Goal: Communication & Community: Answer question/provide support

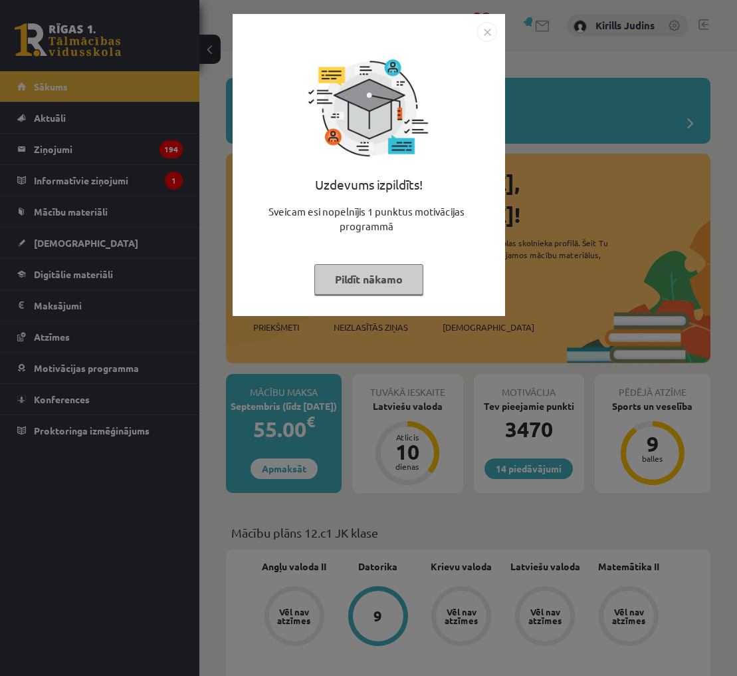
click at [488, 32] on img "Close" at bounding box center [487, 32] width 20 height 20
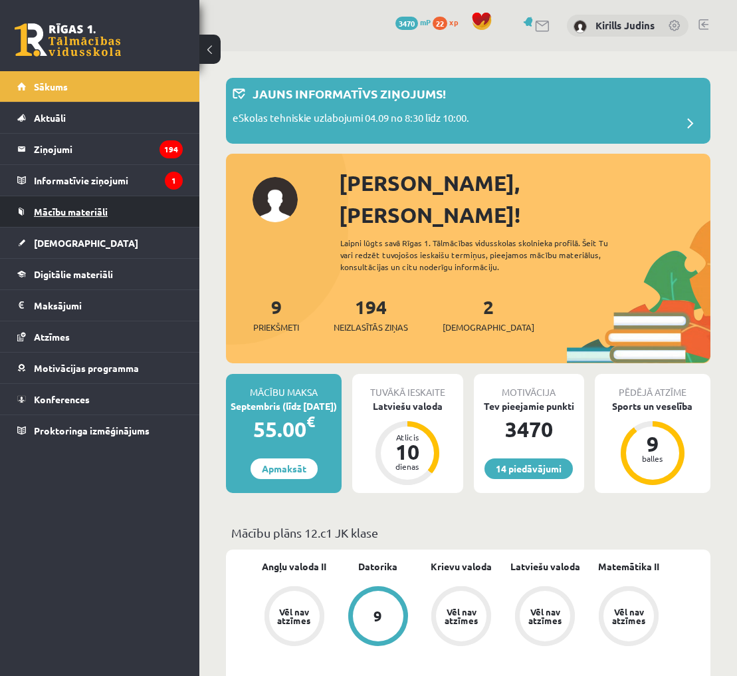
click at [63, 213] on span "Mācību materiāli" at bounding box center [71, 211] width 74 height 12
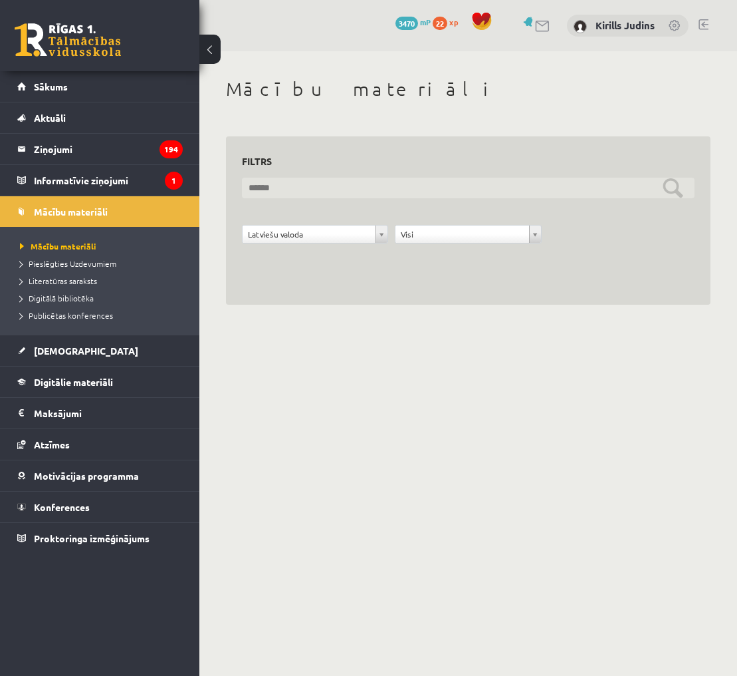
click at [287, 190] on input "text" at bounding box center [468, 188] width 453 height 21
click at [297, 189] on input "text" at bounding box center [468, 188] width 453 height 21
type input "*"
click at [652, 191] on input "**********" at bounding box center [468, 188] width 453 height 21
click at [679, 189] on input "**********" at bounding box center [468, 188] width 453 height 21
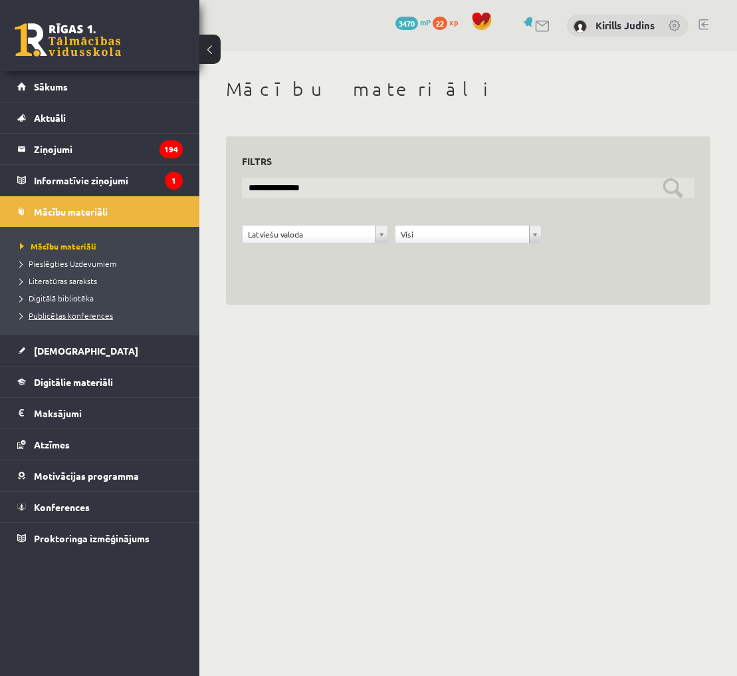
type input "**********"
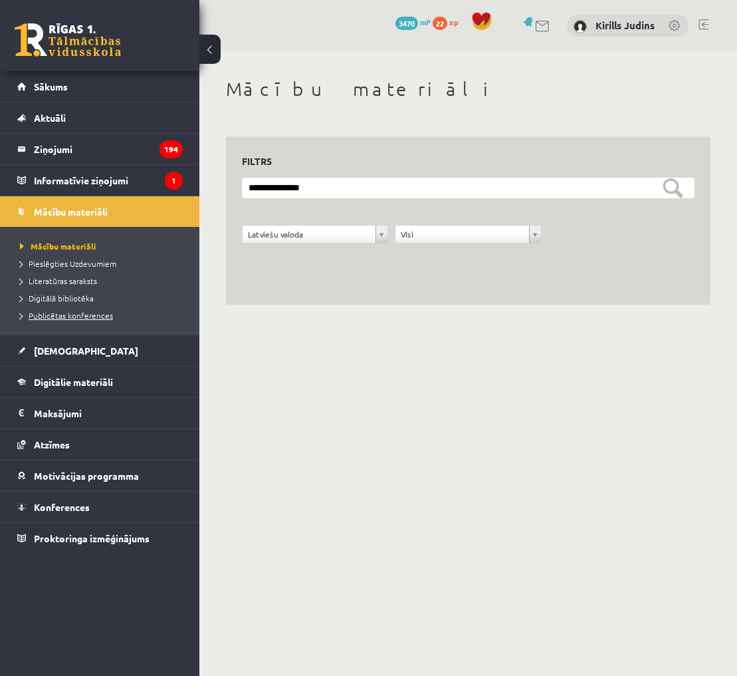
click at [59, 317] on span "Publicētas konferences" at bounding box center [66, 315] width 93 height 11
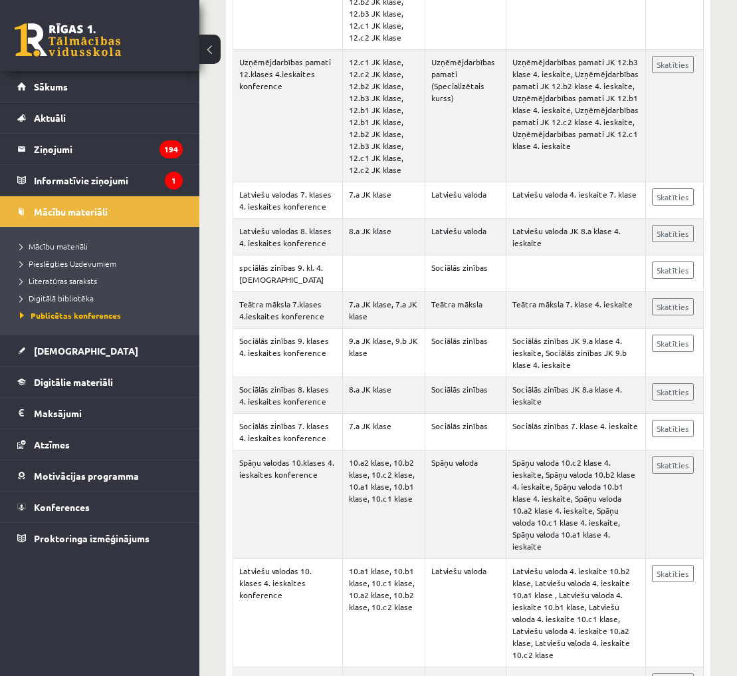
scroll to position [4066, 0]
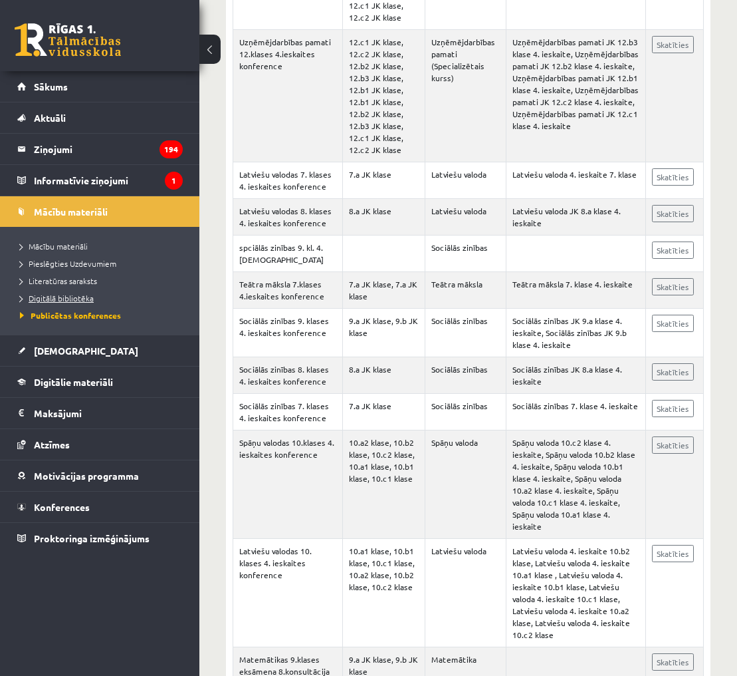
click at [74, 299] on span "Digitālā bibliotēka" at bounding box center [57, 298] width 74 height 11
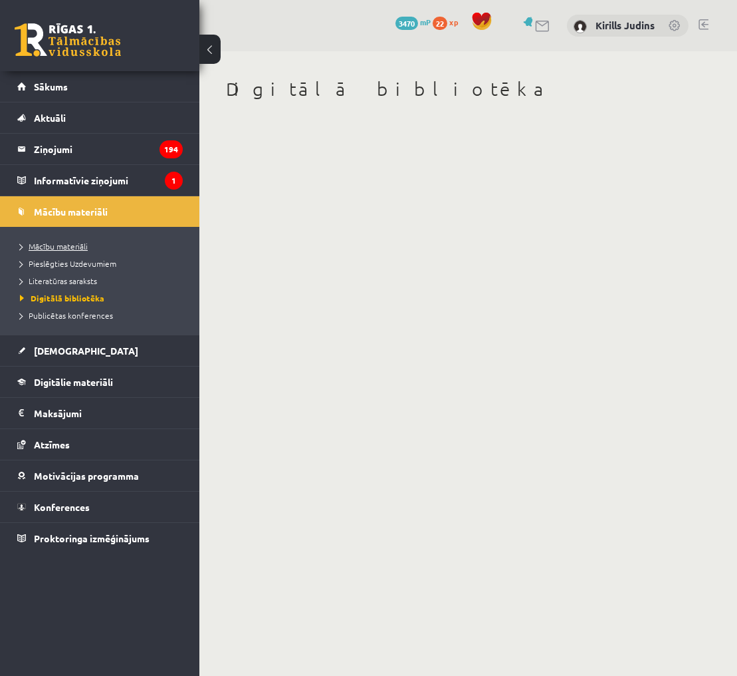
click at [66, 247] on span "Mācību materiāli" at bounding box center [54, 246] width 68 height 11
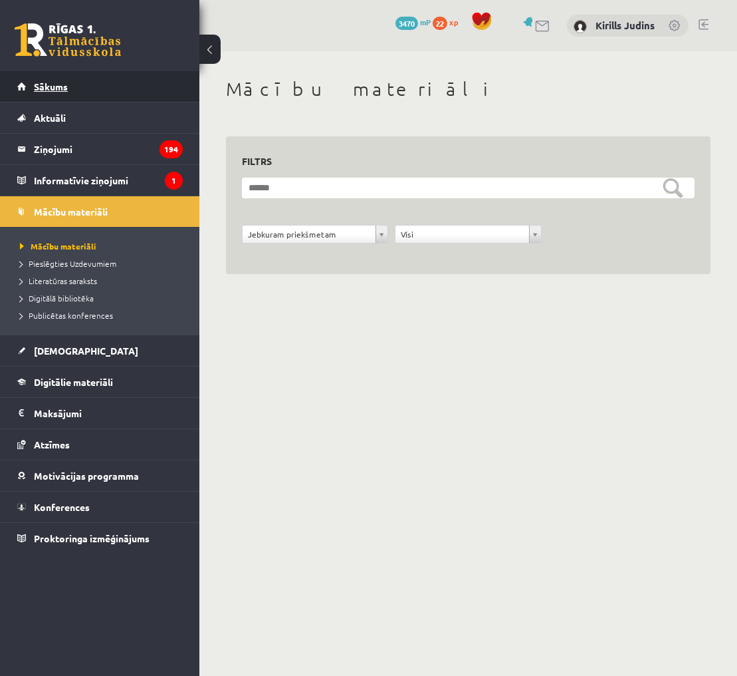
click at [42, 88] on span "Sākums" at bounding box center [51, 86] width 34 height 12
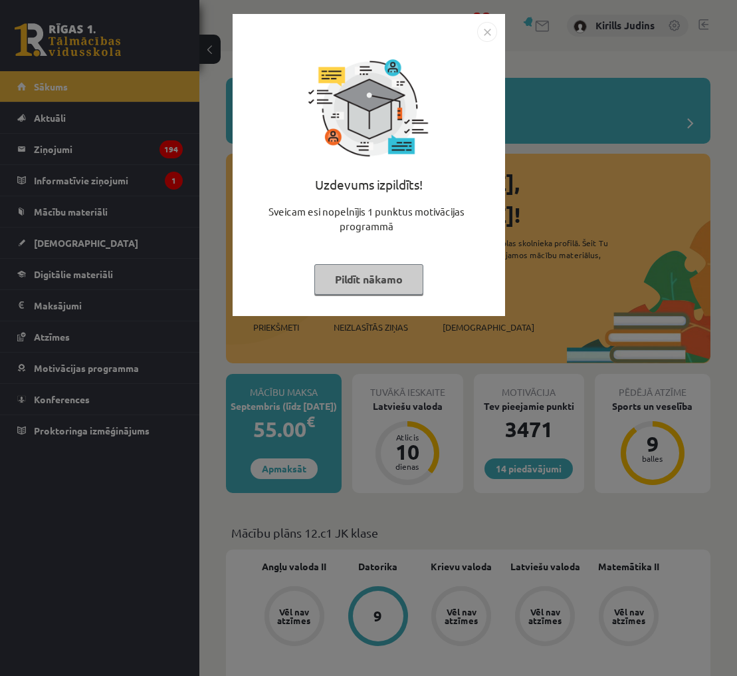
click at [483, 29] on img "Close" at bounding box center [487, 32] width 20 height 20
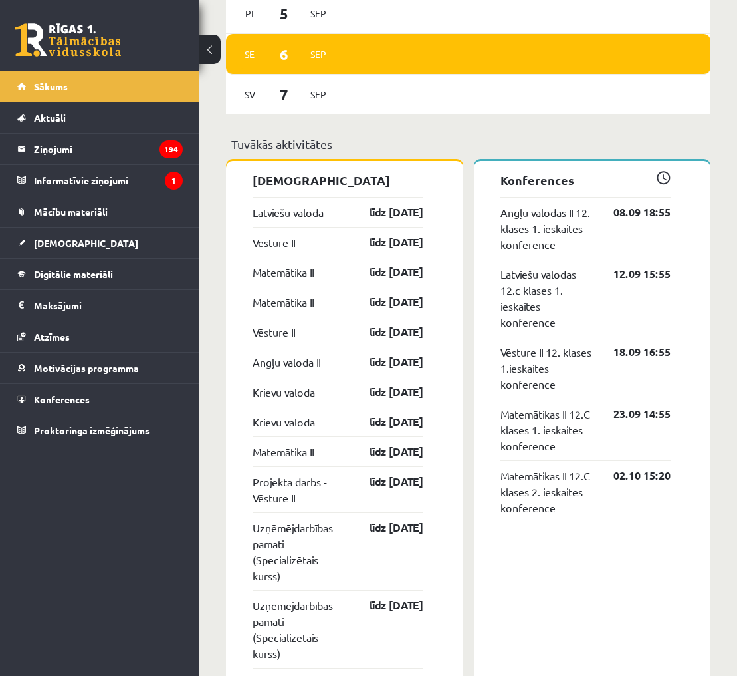
scroll to position [1092, 0]
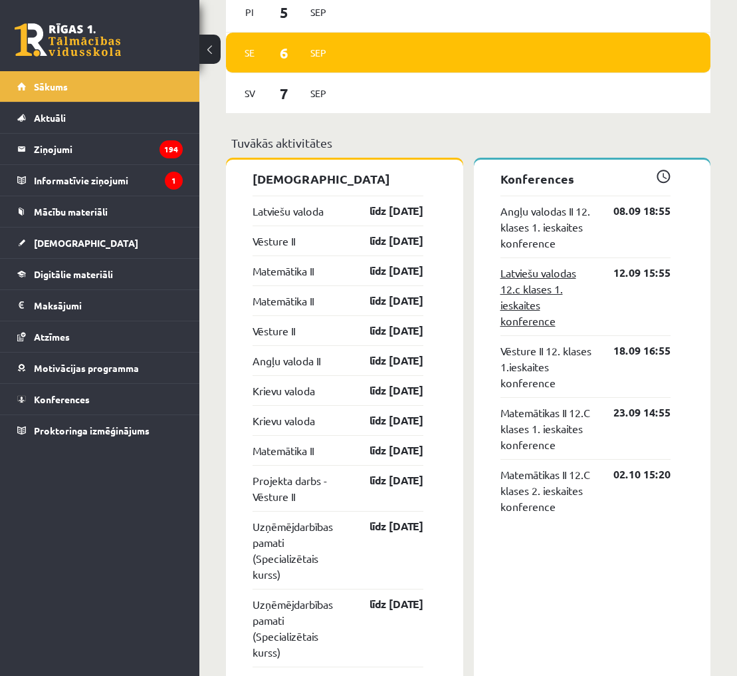
click at [548, 265] on link "Latviešu valodas 12.c klases 1. ieskaites konference" at bounding box center [548, 297] width 94 height 64
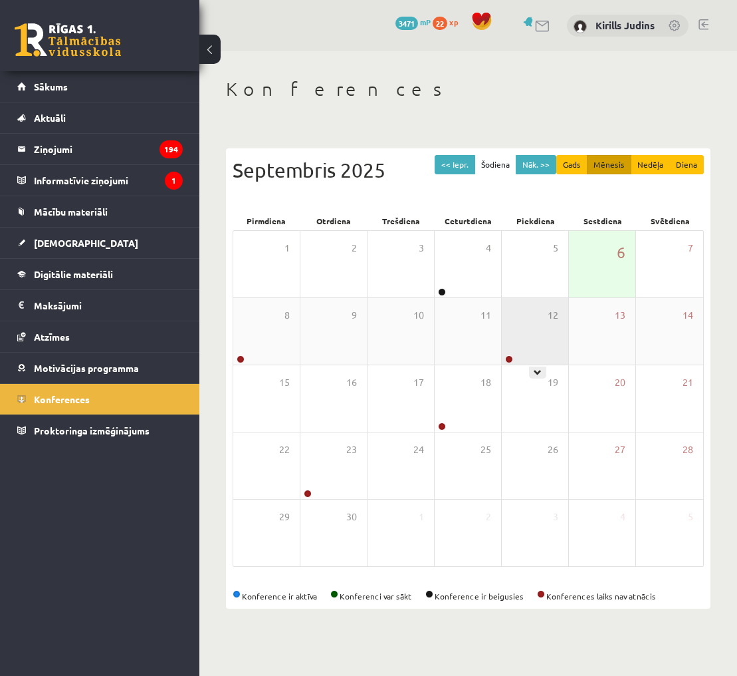
click at [536, 362] on div "12" at bounding box center [535, 331] width 66 height 66
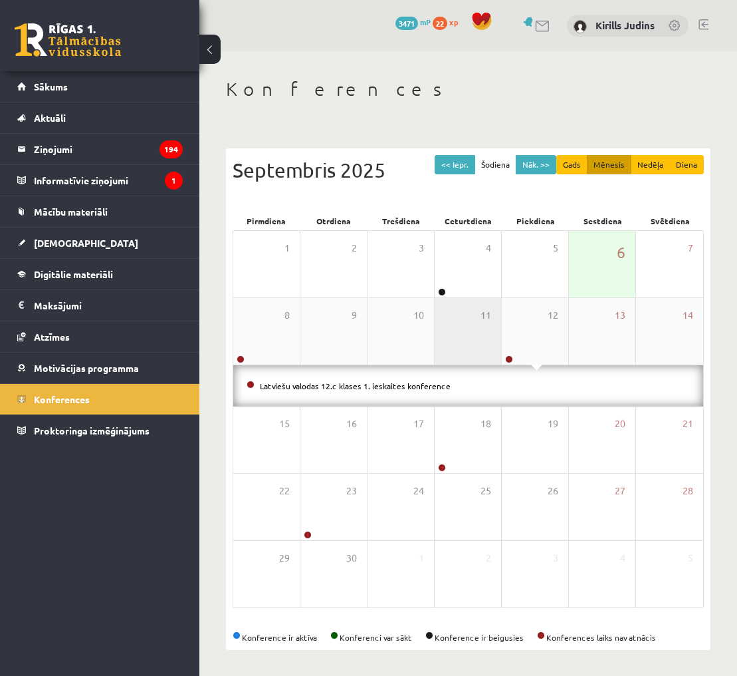
click at [449, 338] on div "11" at bounding box center [468, 331] width 66 height 66
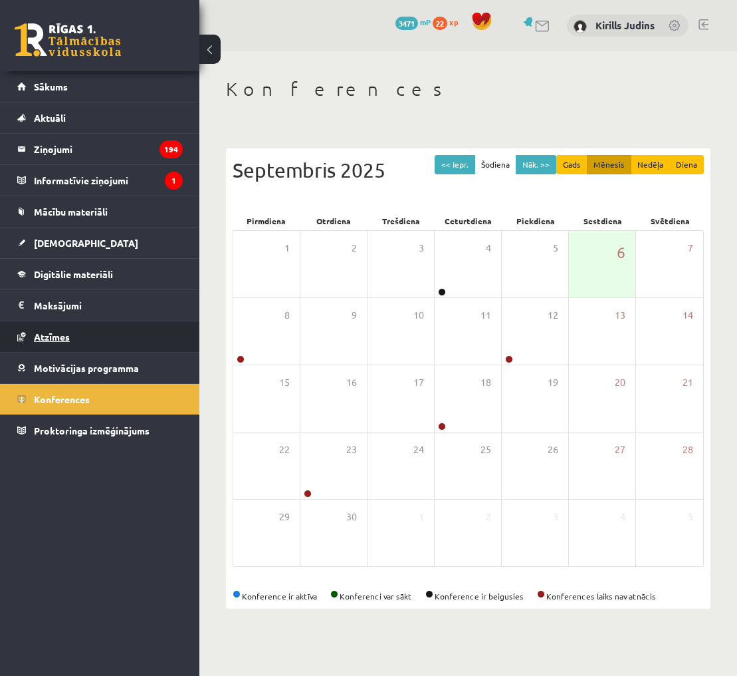
click at [60, 338] on span "Atzīmes" at bounding box center [52, 336] width 36 height 12
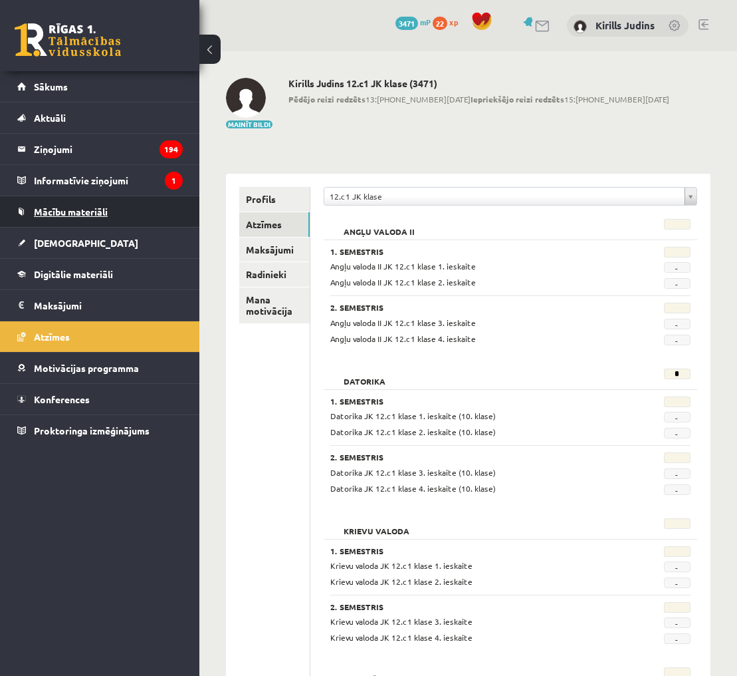
click at [71, 213] on span "Mācību materiāli" at bounding box center [71, 211] width 74 height 12
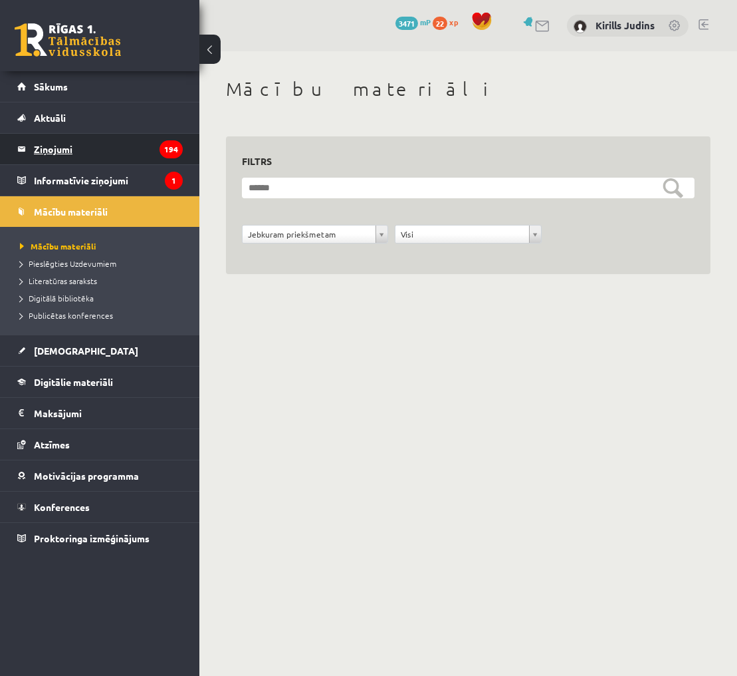
click at [173, 151] on icon "194" at bounding box center [171, 149] width 23 height 18
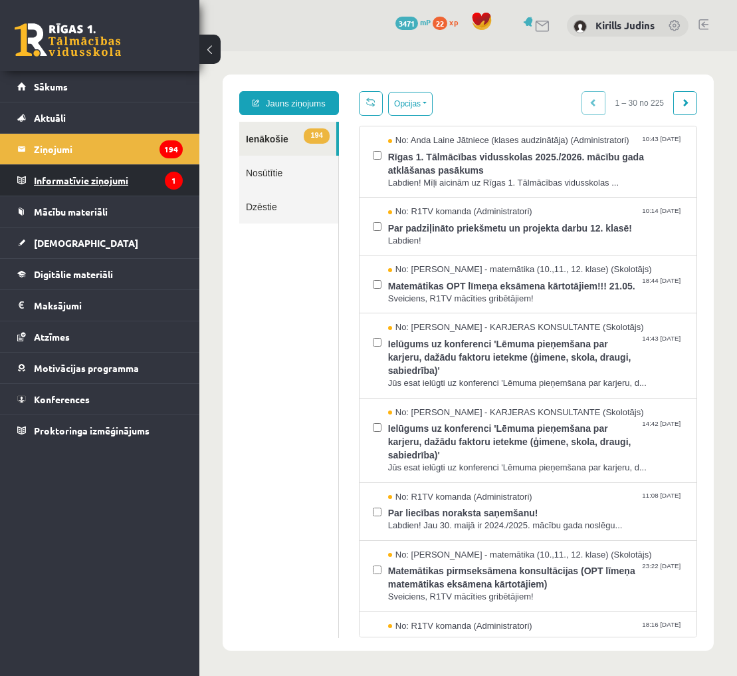
click at [83, 180] on legend "Informatīvie ziņojumi 1" at bounding box center [108, 180] width 149 height 31
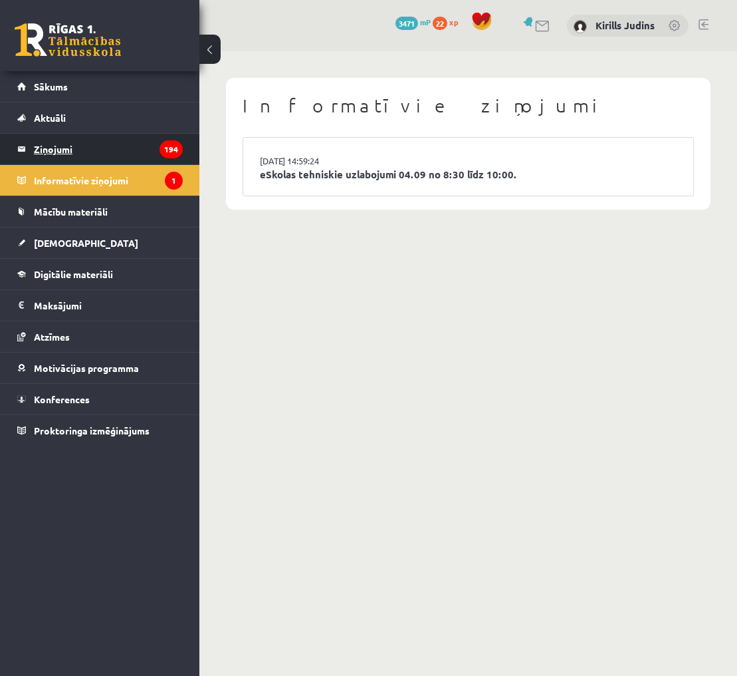
click at [173, 148] on icon "194" at bounding box center [171, 149] width 23 height 18
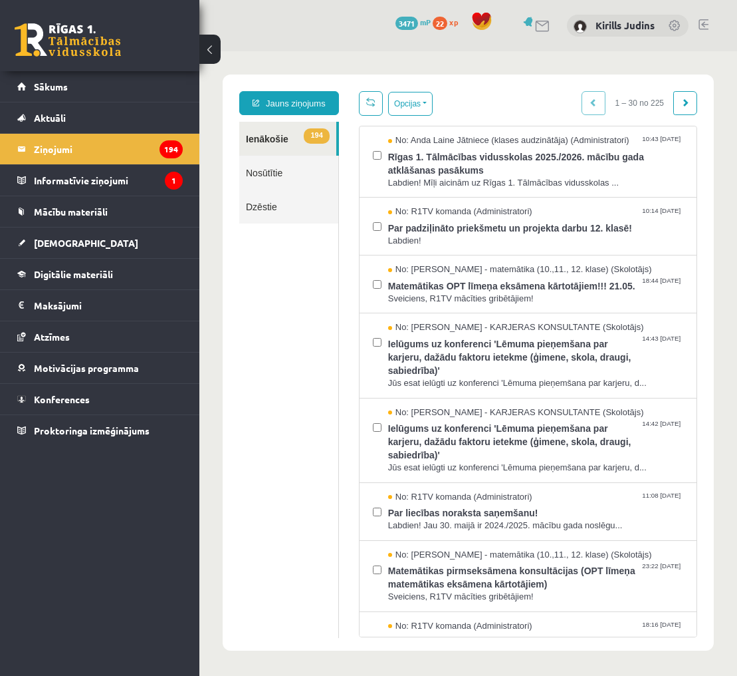
click at [261, 137] on link "194 Ienākošie" at bounding box center [287, 139] width 97 height 34
click at [477, 228] on span "Par padziļināto priekšmetu un projekta darbu 12. klasē!" at bounding box center [535, 226] width 295 height 17
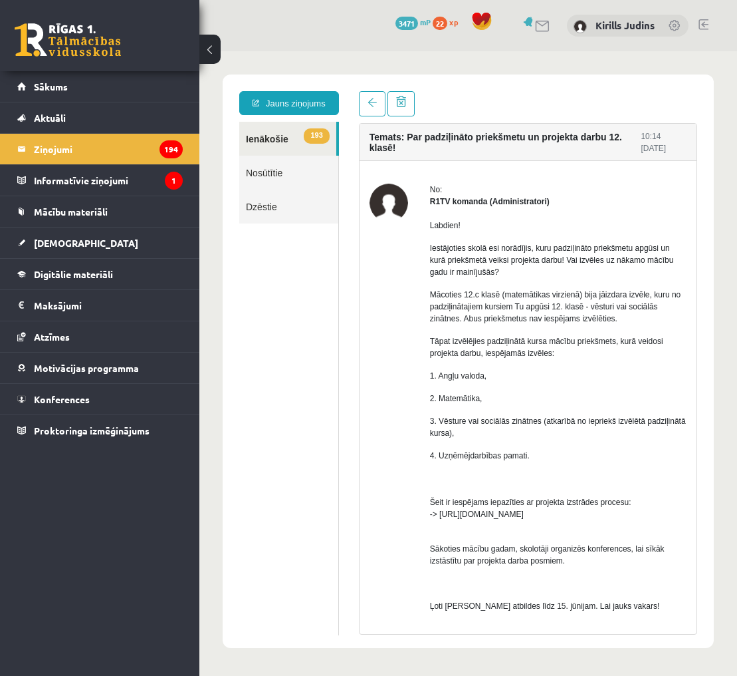
scroll to position [1, 0]
click at [63, 213] on span "Mācību materiāli" at bounding box center [71, 211] width 74 height 12
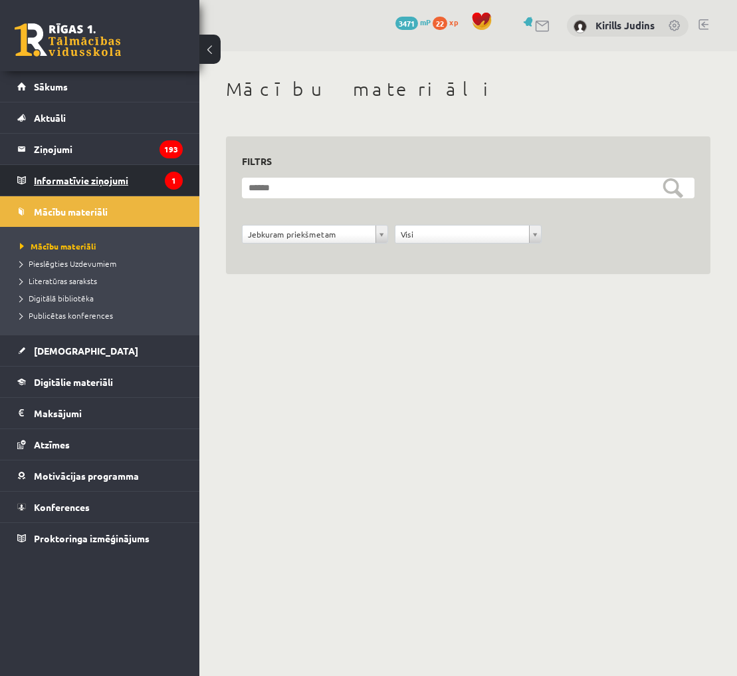
click at [84, 178] on legend "Informatīvie ziņojumi 1" at bounding box center [108, 180] width 149 height 31
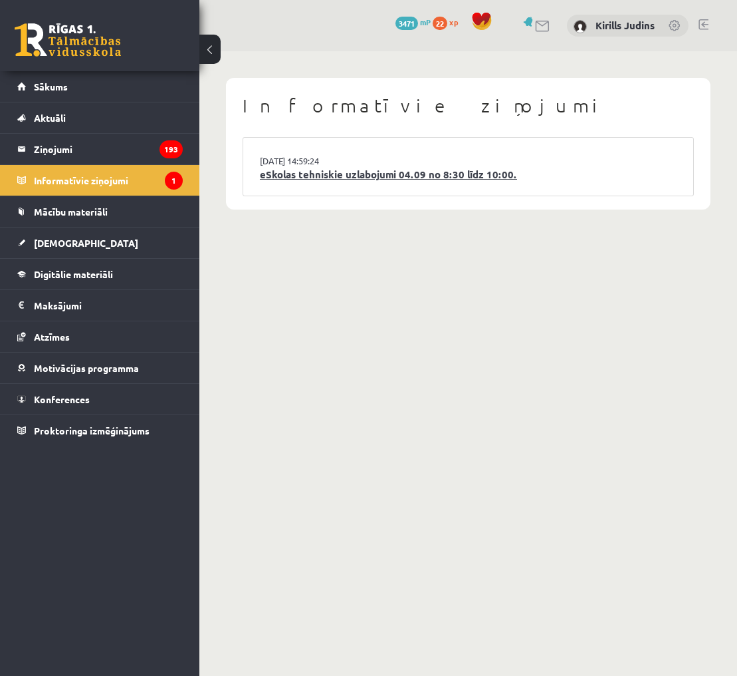
click at [306, 177] on link "eSkolas tehniskie uzlabojumi 04.09 no 8:30 līdz 10:00." at bounding box center [468, 174] width 417 height 15
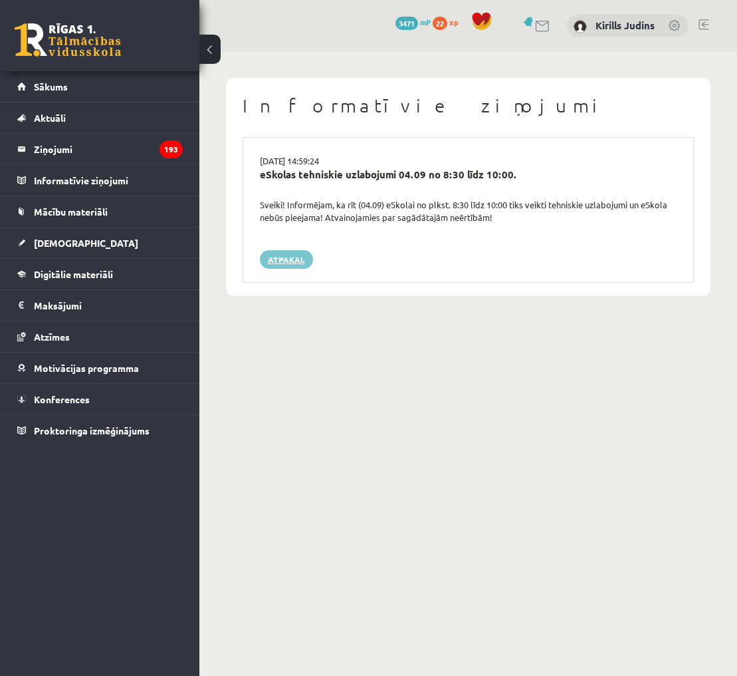
click at [282, 262] on link "Atpakaļ" at bounding box center [286, 259] width 53 height 19
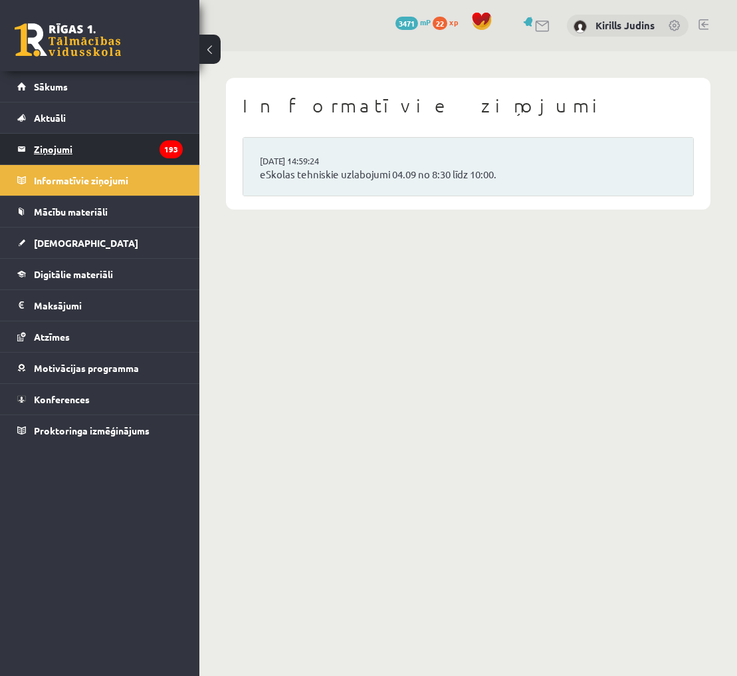
click at [53, 150] on legend "Ziņojumi 193" at bounding box center [108, 149] width 149 height 31
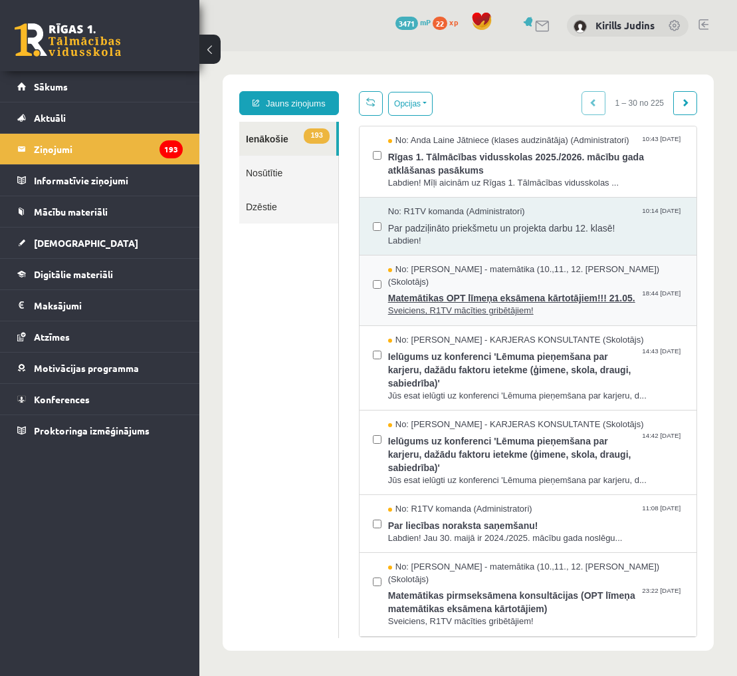
click at [506, 288] on span "Matemātikas OPT līmeņa eksāmena kārtotājiem!!! 21.05." at bounding box center [535, 296] width 295 height 17
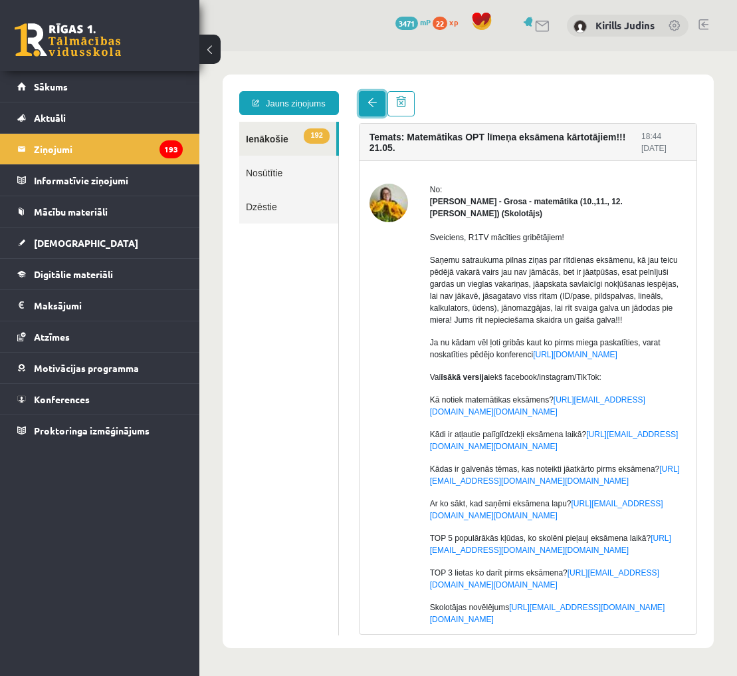
click at [372, 100] on span at bounding box center [372, 102] width 9 height 9
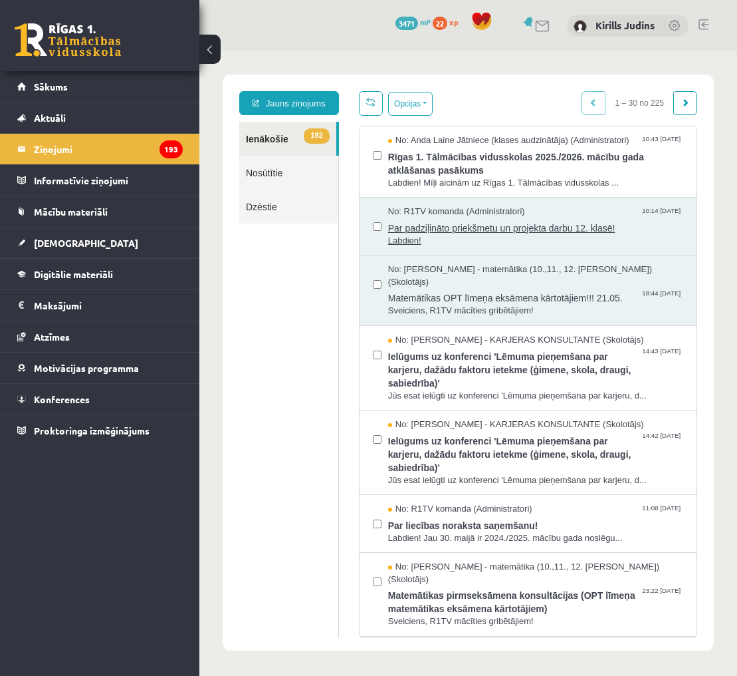
click at [511, 228] on span "Par padziļināto priekšmetu un projekta darbu 12. klasē!" at bounding box center [535, 226] width 295 height 17
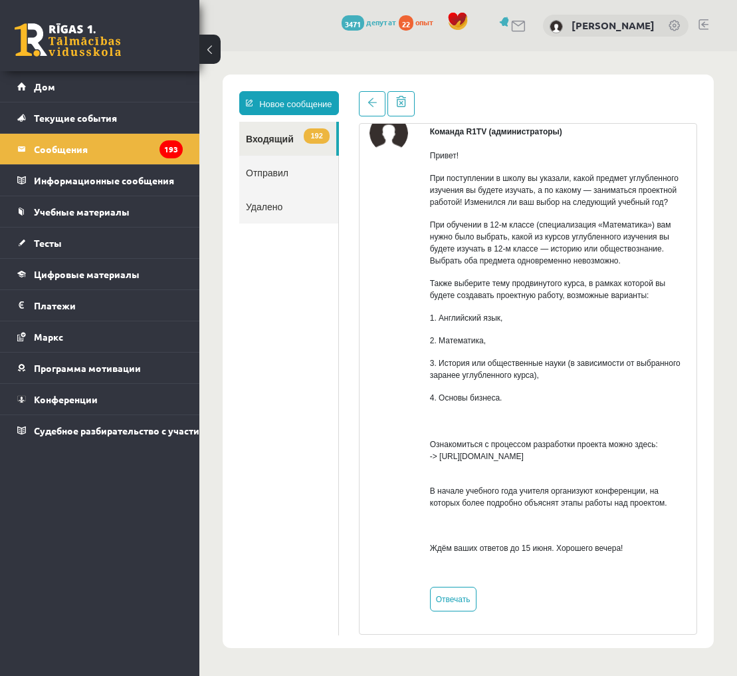
scroll to position [57, 0]
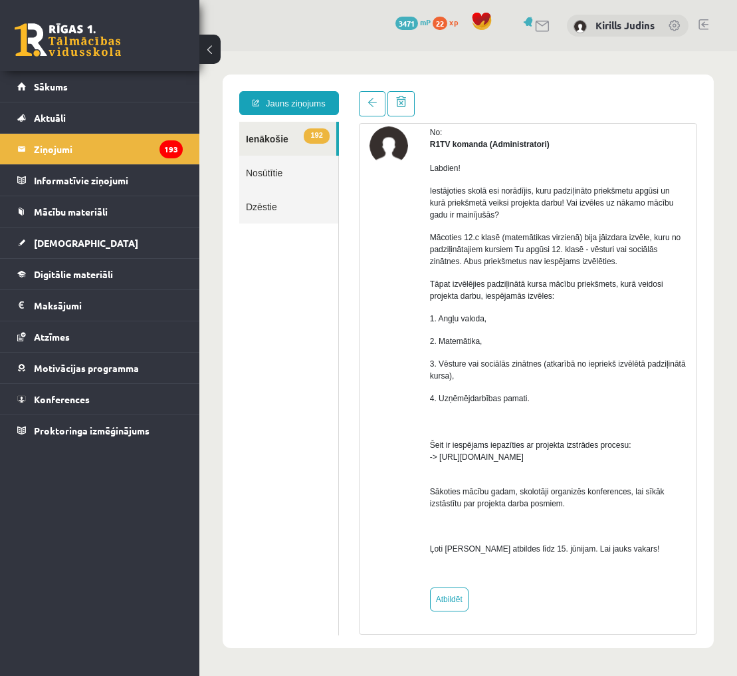
click at [551, 459] on span "Šeit ir iespējams iepazīties ar projekta izstrādes procesu: -> https://www.skol…" at bounding box center [530, 438] width 201 height 45
click at [183, 150] on li "Ziņojumi 193" at bounding box center [99, 148] width 199 height 31
click at [373, 106] on span at bounding box center [372, 102] width 9 height 9
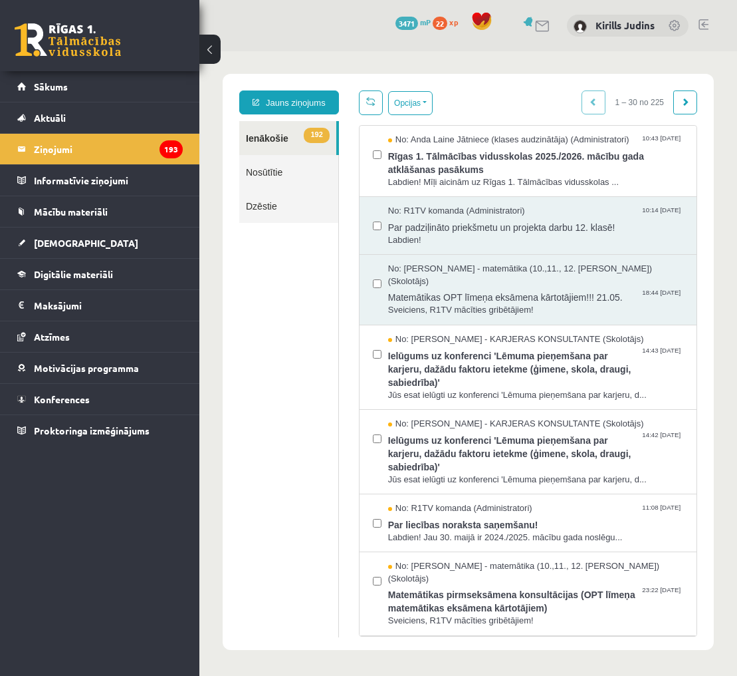
scroll to position [0, 0]
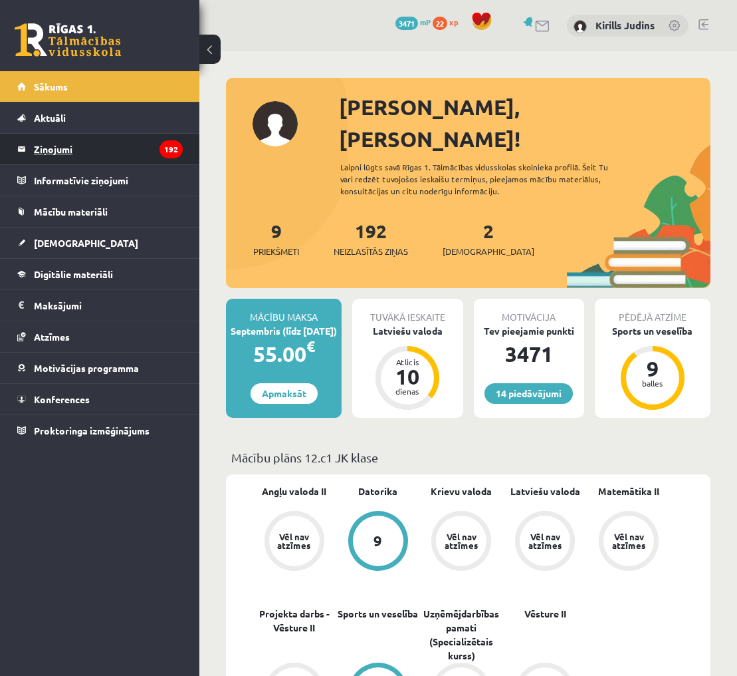
click at [55, 152] on legend "Ziņojumi 192" at bounding box center [108, 149] width 149 height 31
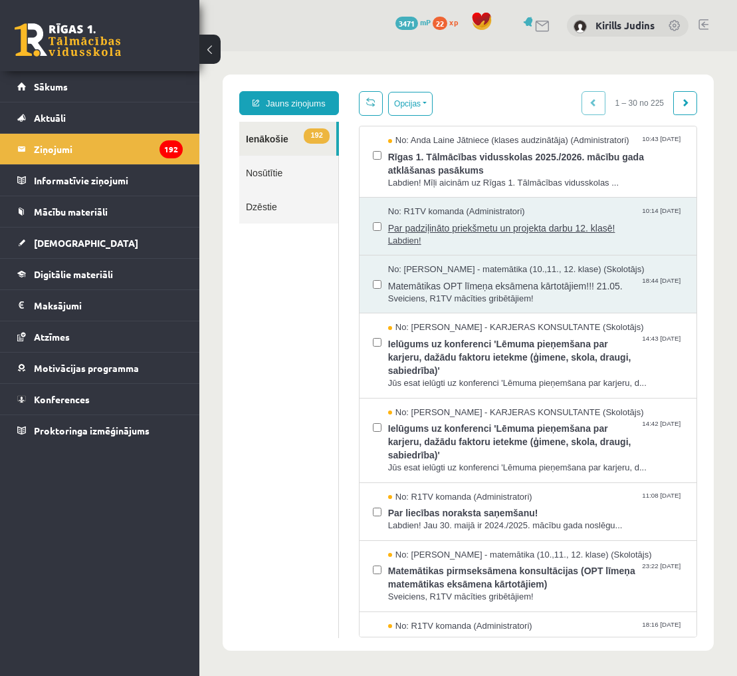
click at [448, 227] on span "Par padziļināto priekšmetu un projekta darbu 12. klasē!" at bounding box center [535, 226] width 295 height 17
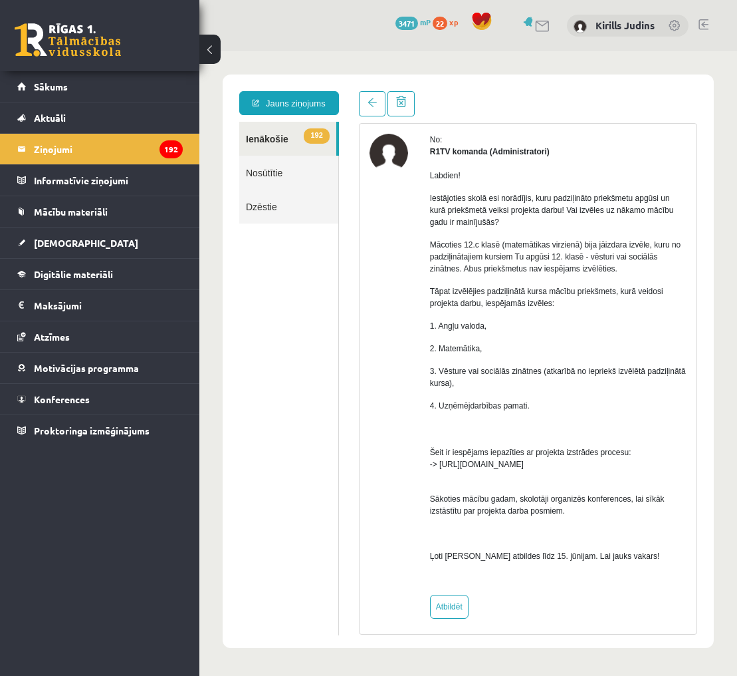
scroll to position [51, 0]
click at [453, 607] on link "Atbildēt" at bounding box center [449, 606] width 39 height 24
type input "**********"
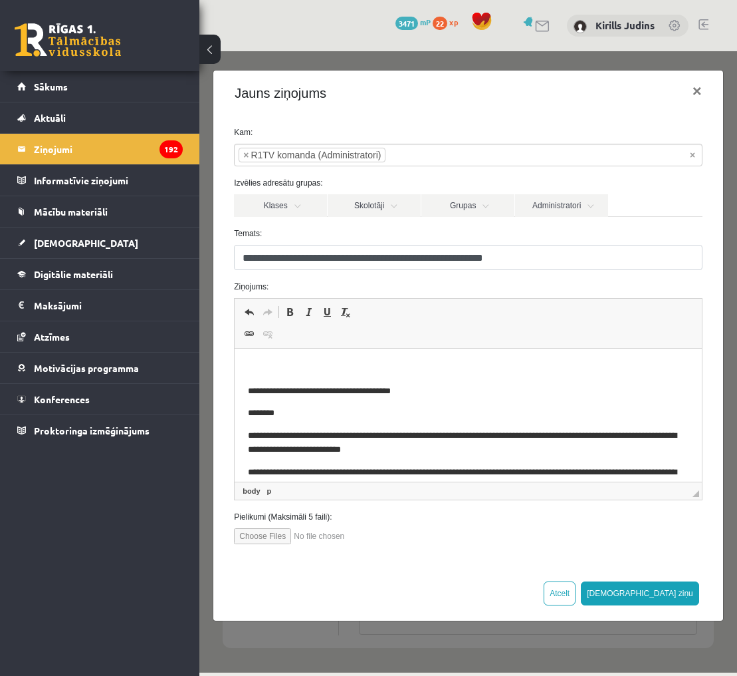
click at [273, 363] on p "Визуальный текстовый редактор, wiswyg-editor-47024866611880-1757155589-870" at bounding box center [468, 369] width 441 height 14
click at [206, 50] on button at bounding box center [209, 49] width 21 height 29
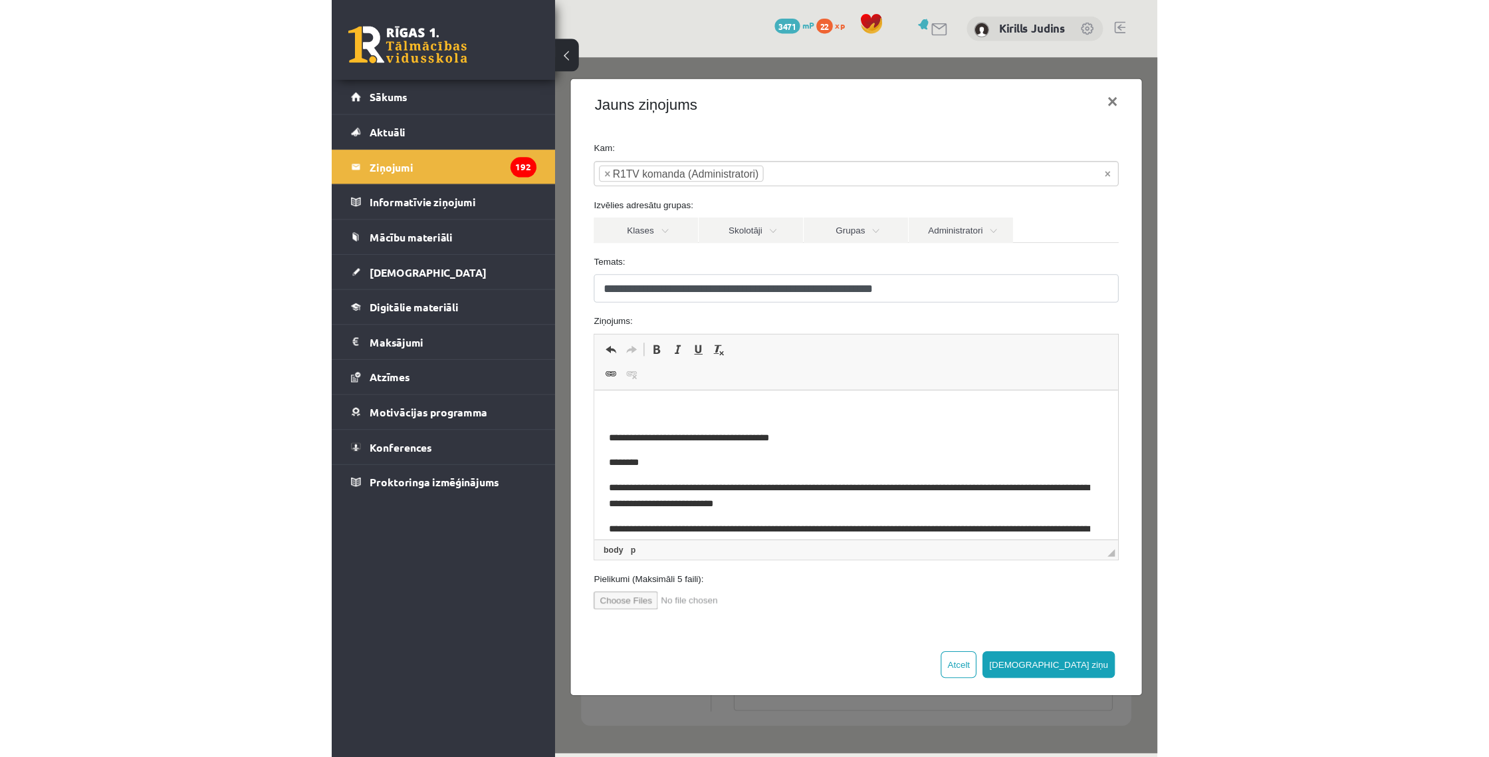
scroll to position [21, 0]
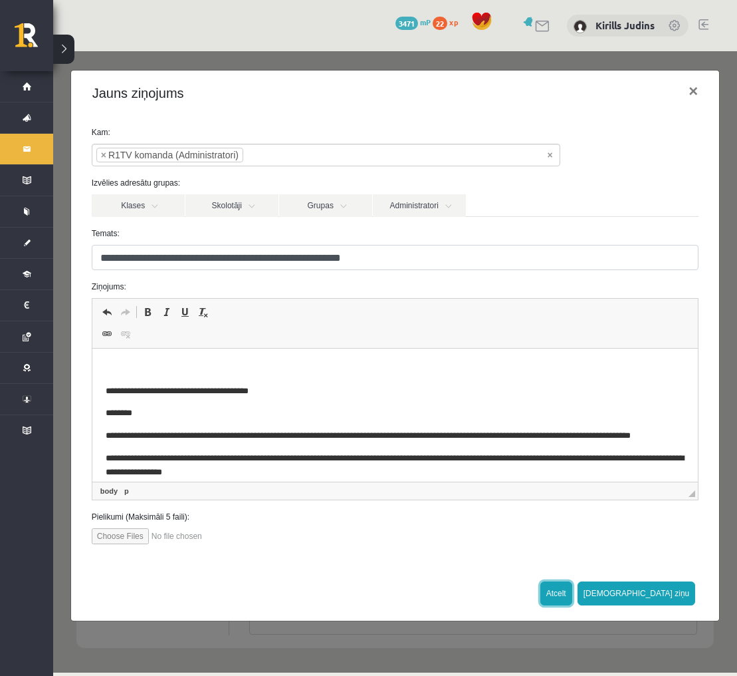
click at [572, 592] on button "Atcelt" at bounding box center [557, 593] width 32 height 24
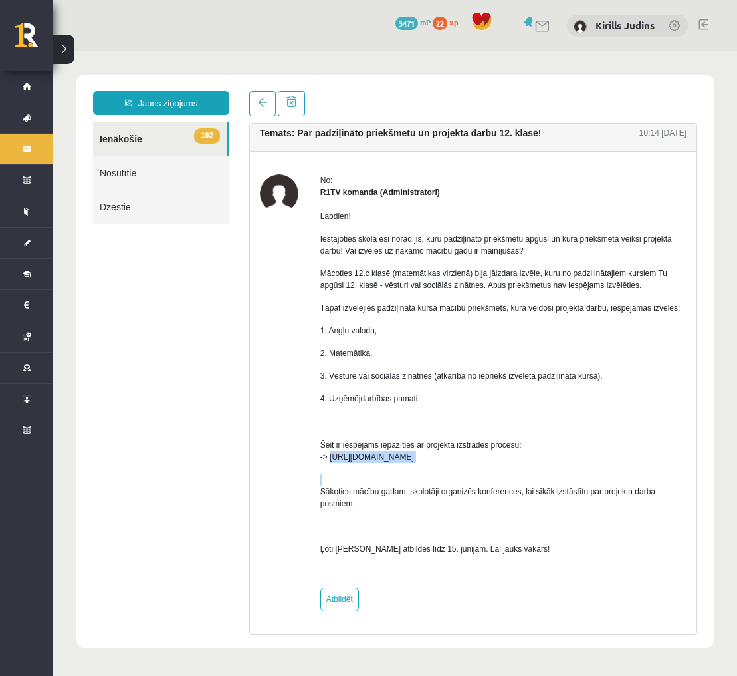
drag, startPoint x: 332, startPoint y: 459, endPoint x: 517, endPoint y: 463, distance: 185.6
click at [517, 463] on div "Labdien! Iestājoties skolā esi norādījis, kuru padziļināto priekšmetu apgūsi un…" at bounding box center [503, 387] width 366 height 379
copy span "[URL][DOMAIN_NAME]"
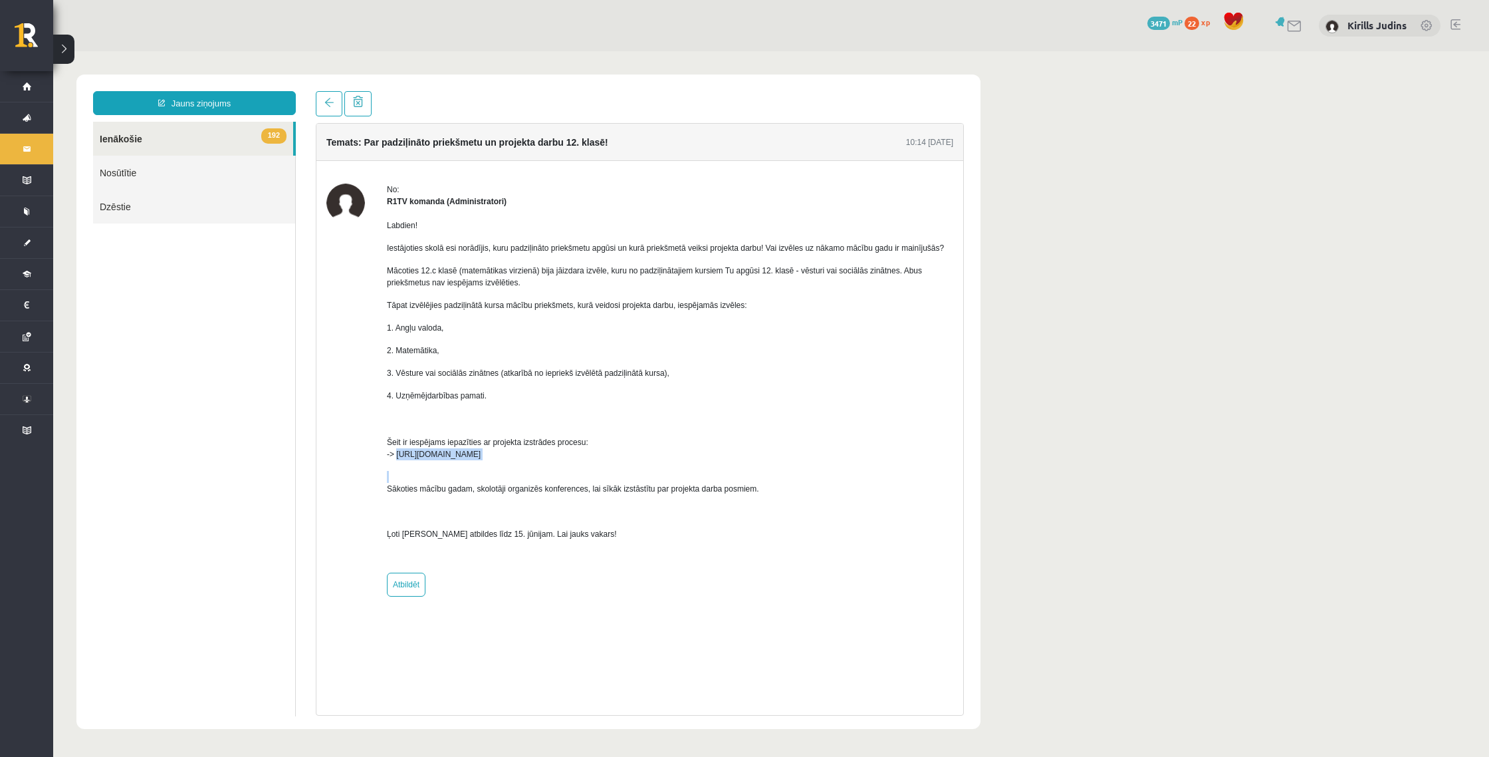
scroll to position [0, 0]
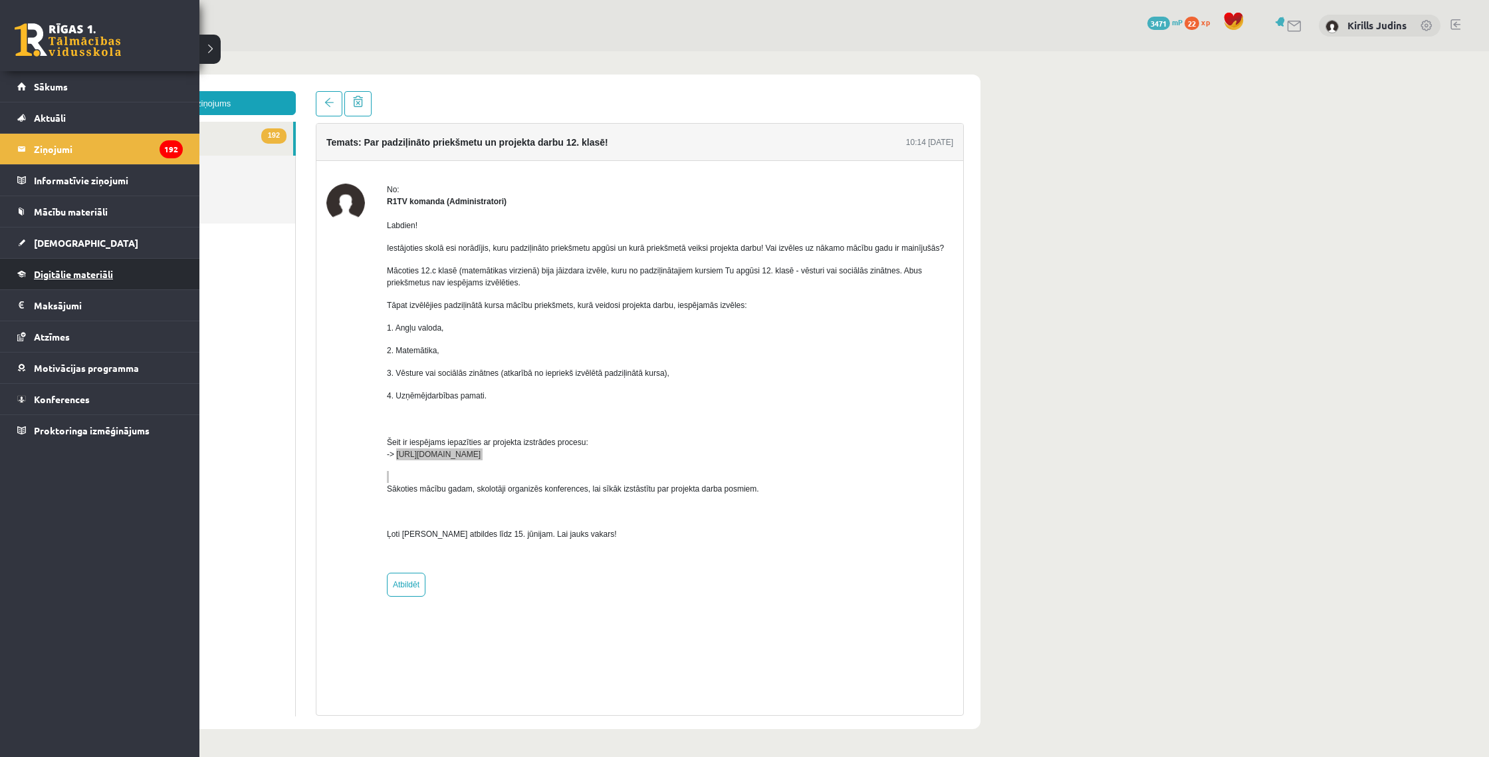
click at [52, 269] on span "Digitālie materiāli" at bounding box center [73, 274] width 79 height 12
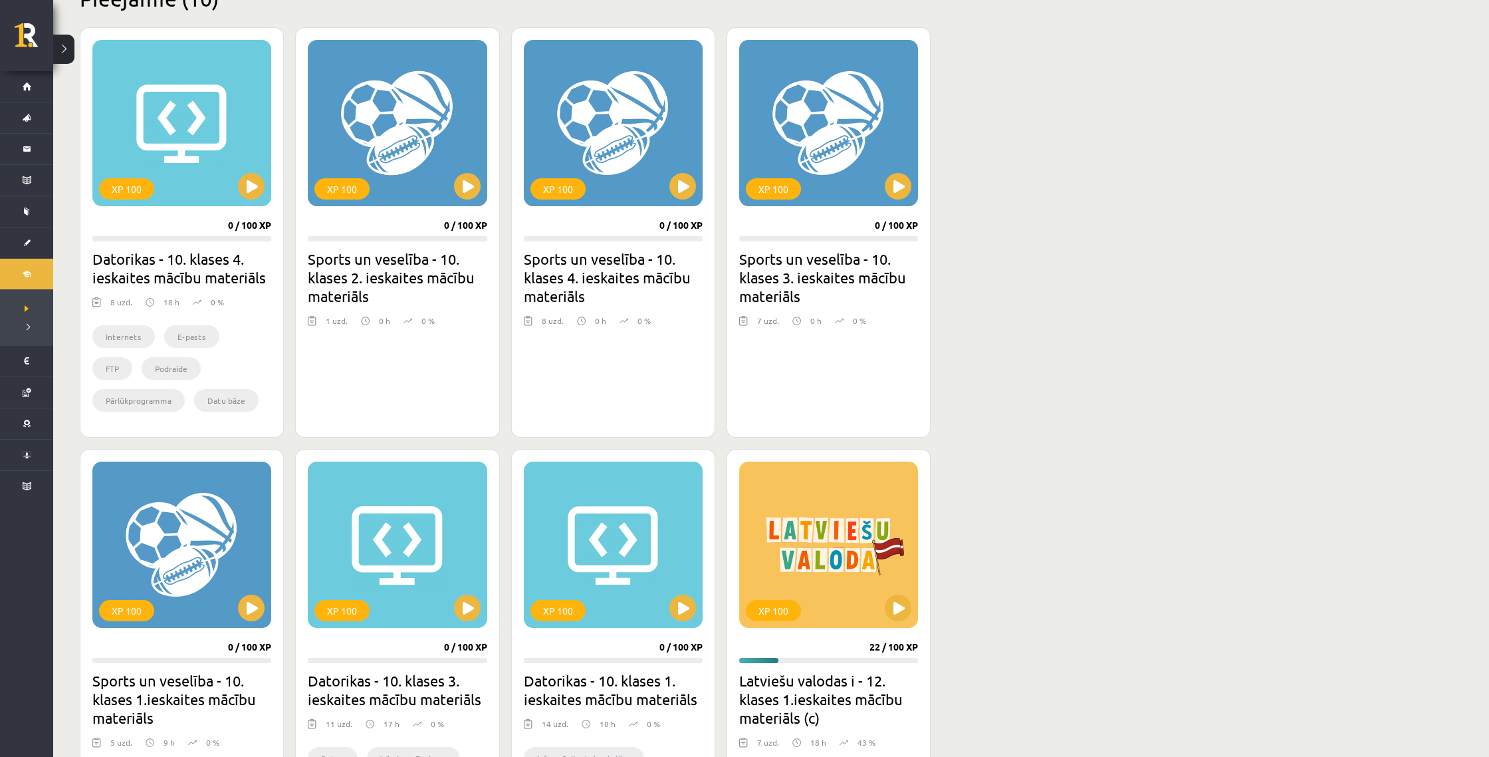
scroll to position [401, 0]
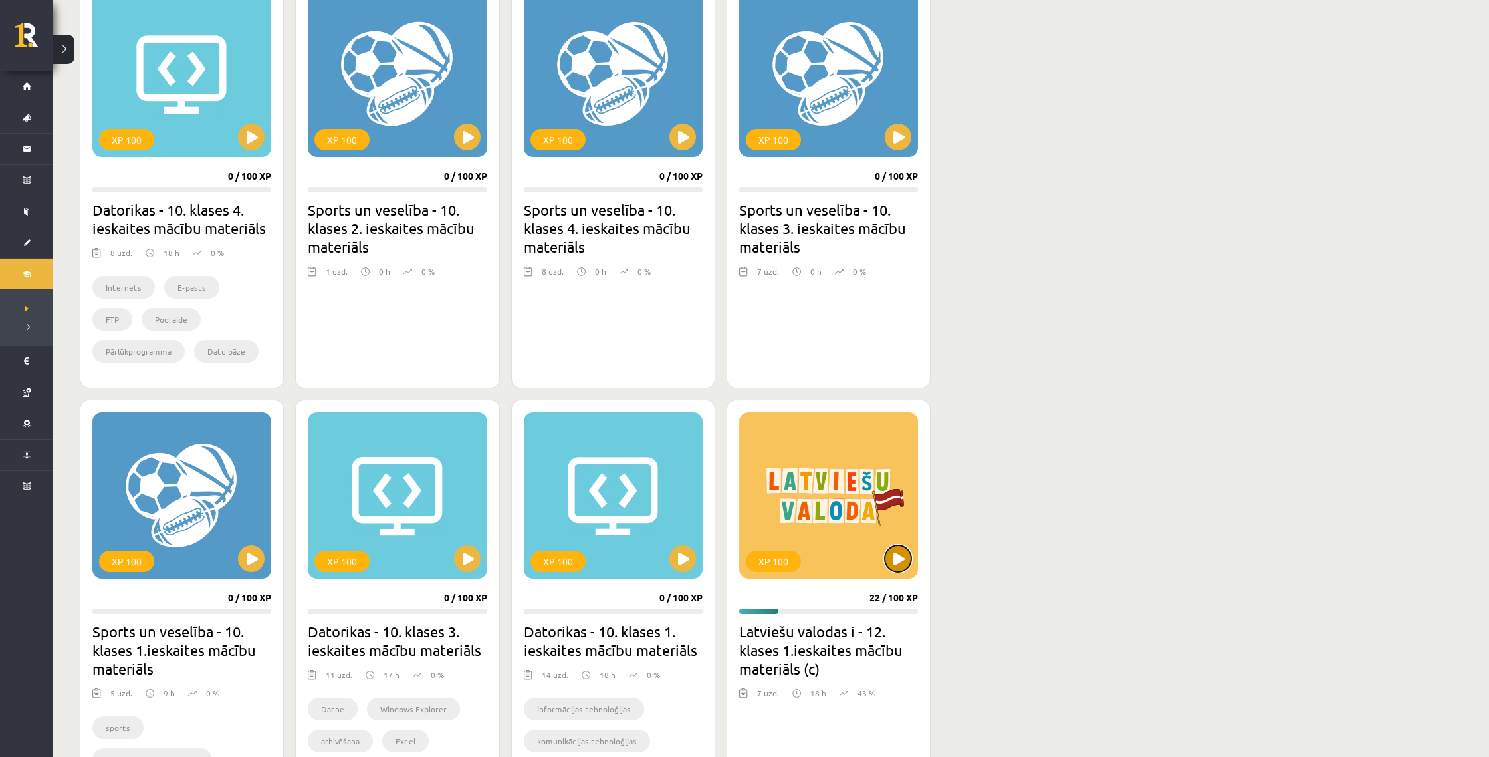
click at [737, 561] on button at bounding box center [898, 558] width 27 height 27
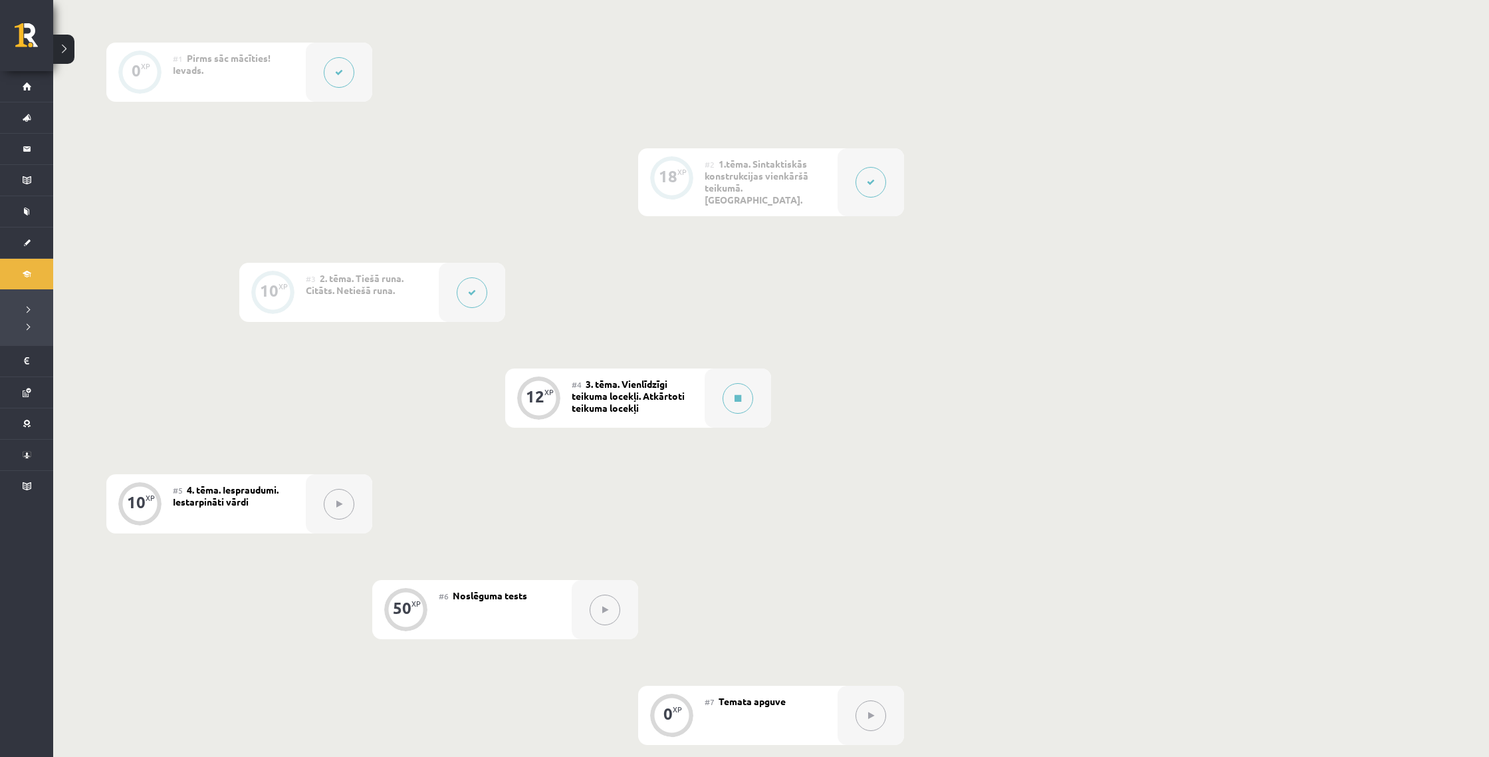
scroll to position [330, 0]
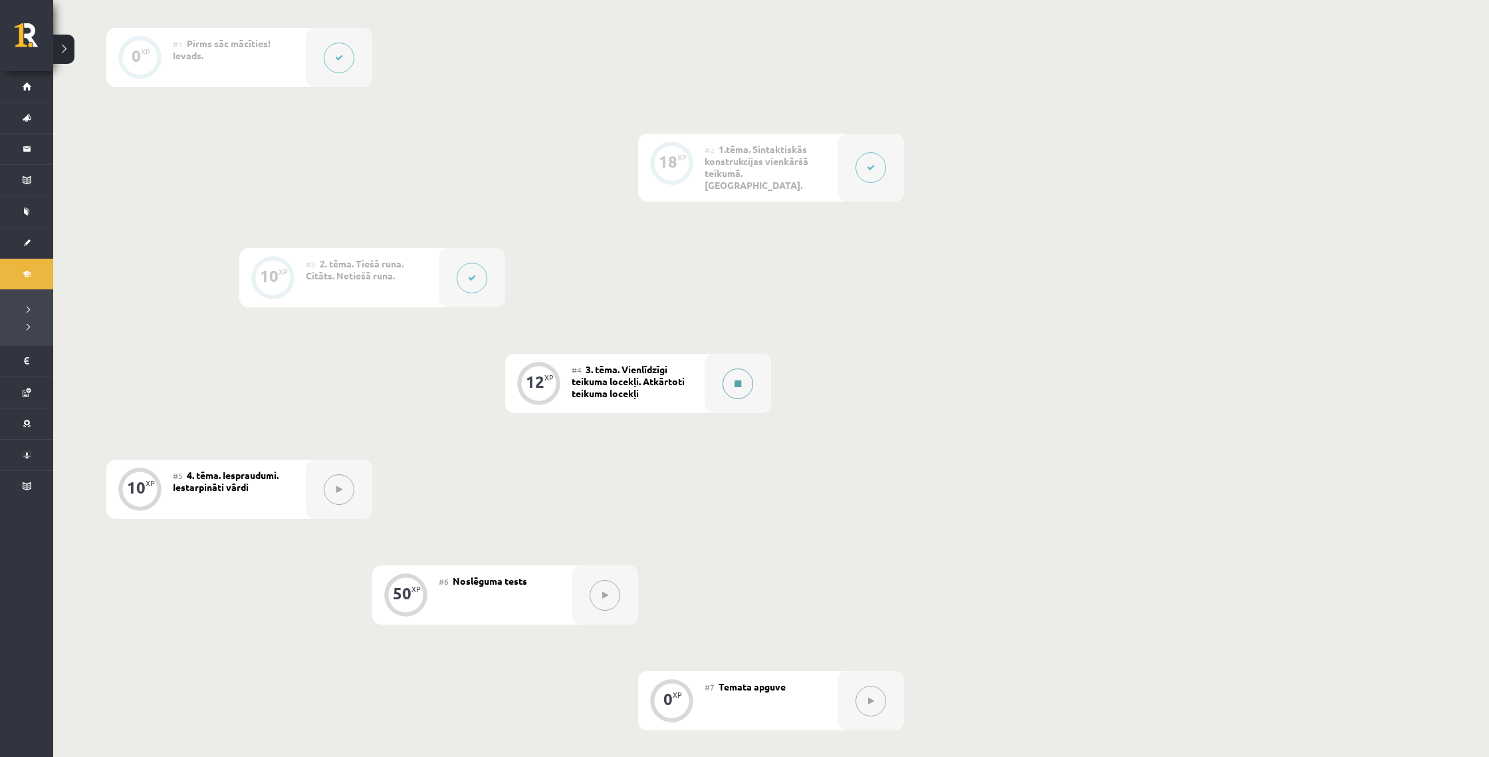
click at [735, 380] on icon at bounding box center [738, 384] width 7 height 8
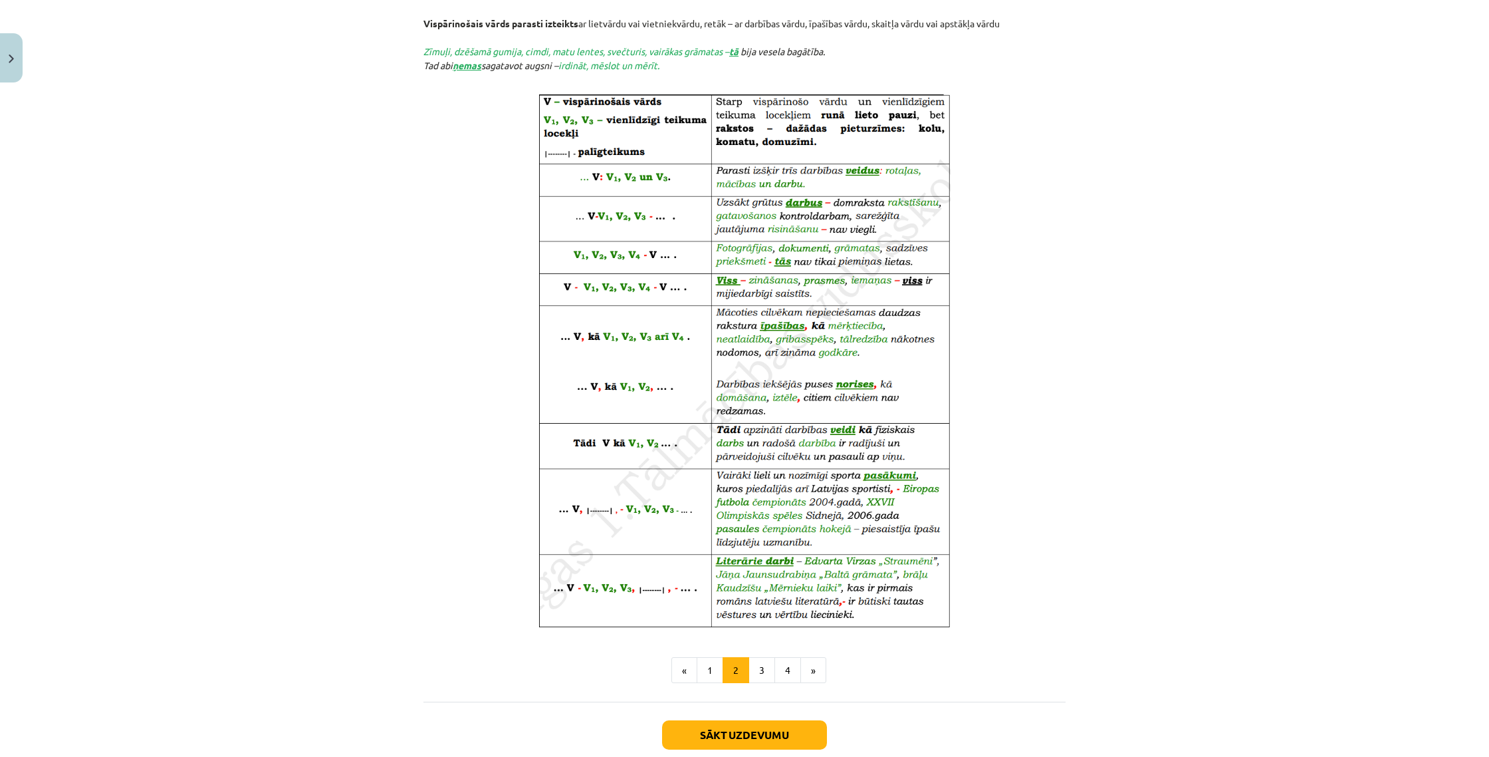
scroll to position [441, 0]
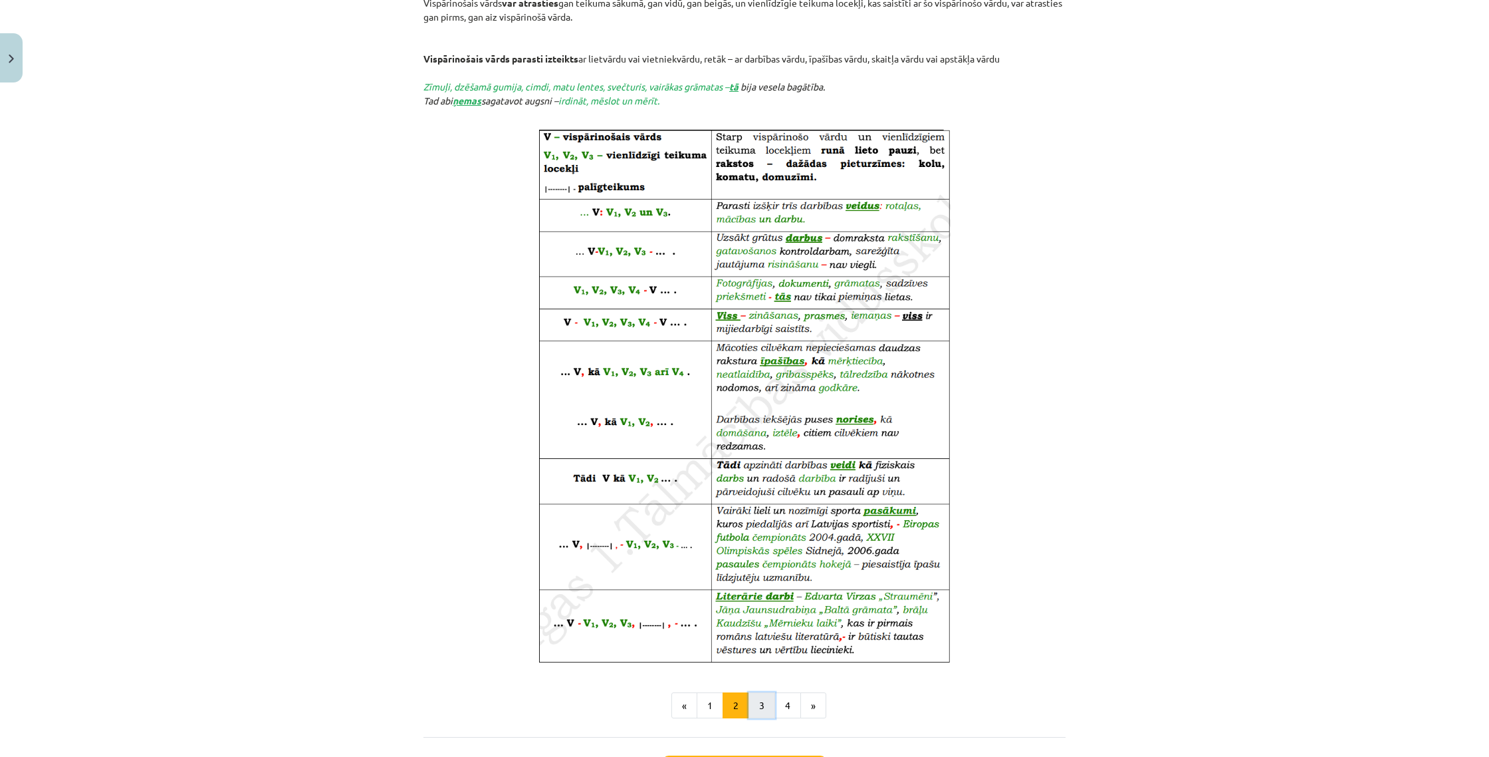
click at [758, 697] on button "3" at bounding box center [762, 705] width 27 height 27
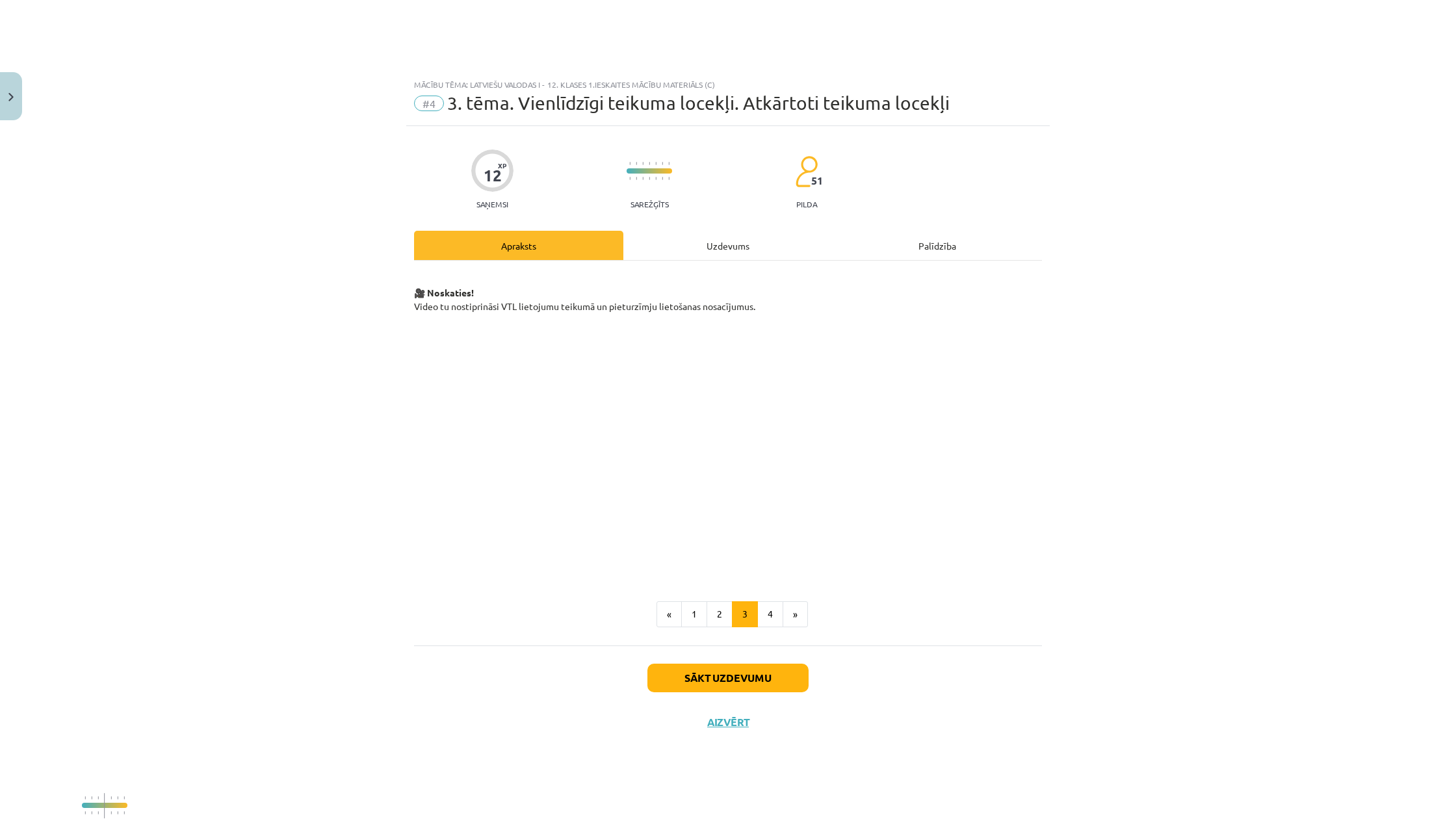
scroll to position [152, 0]
